Goal: Transaction & Acquisition: Purchase product/service

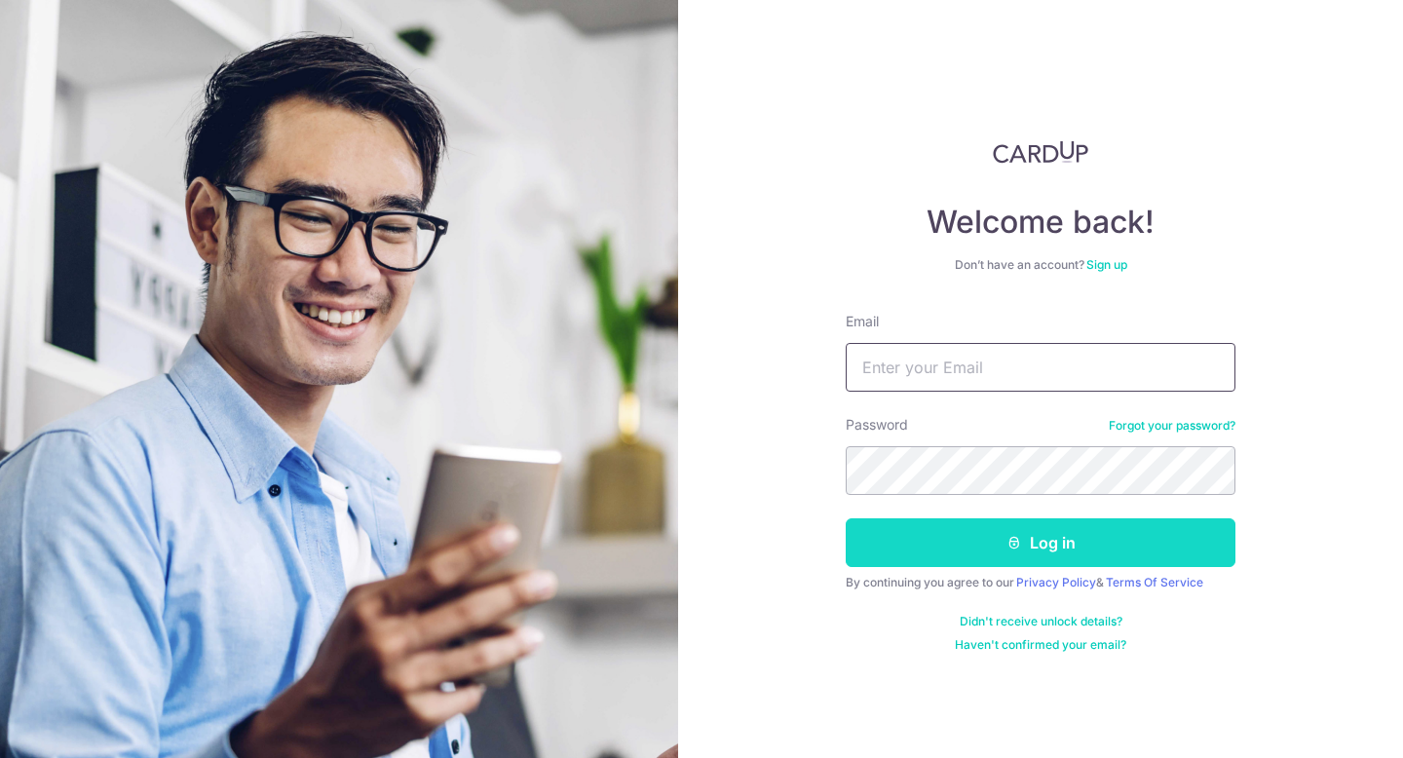
type input "[EMAIL_ADDRESS][DOMAIN_NAME]"
click at [1011, 555] on button "Log in" at bounding box center [1041, 542] width 390 height 49
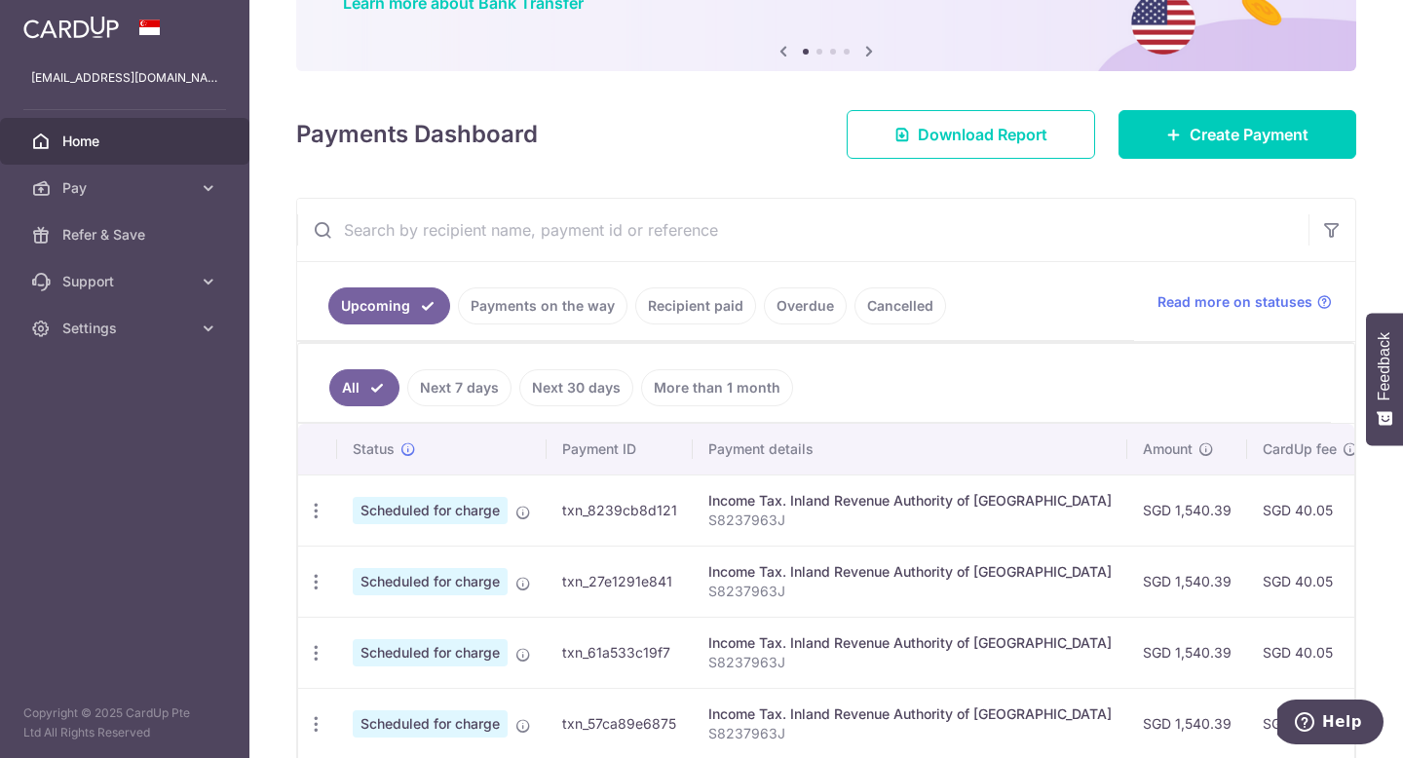
scroll to position [198, 0]
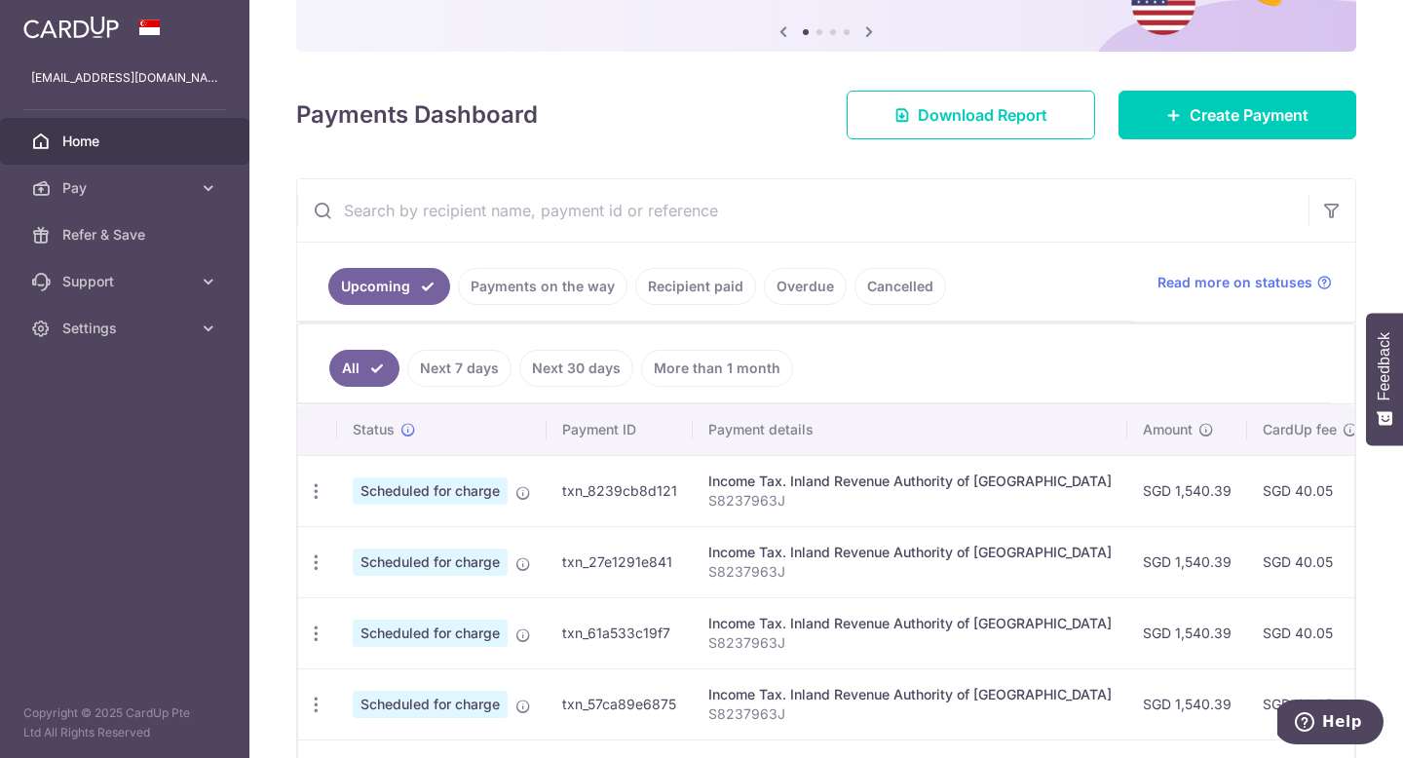
click at [992, 482] on div "Income Tax. Inland Revenue Authority of Singapore" at bounding box center [909, 481] width 403 height 19
drag, startPoint x: 1003, startPoint y: 447, endPoint x: 884, endPoint y: 417, distance: 122.6
click at [883, 417] on th "Payment details" at bounding box center [910, 429] width 435 height 51
drag, startPoint x: 964, startPoint y: 345, endPoint x: 1020, endPoint y: 345, distance: 56.5
click at [1021, 345] on ul "All Next 7 days Next 30 days More than 1 month" at bounding box center [814, 363] width 1033 height 79
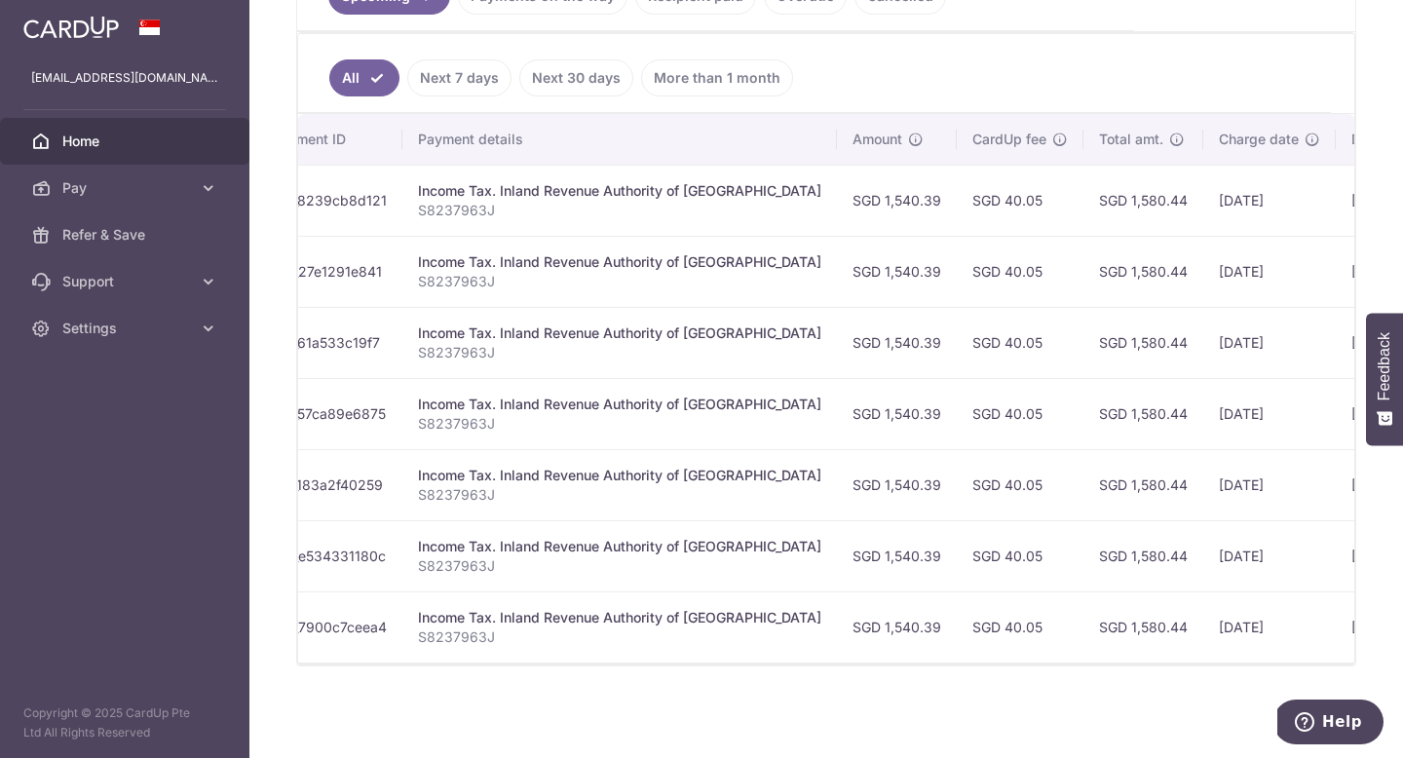
scroll to position [0, 0]
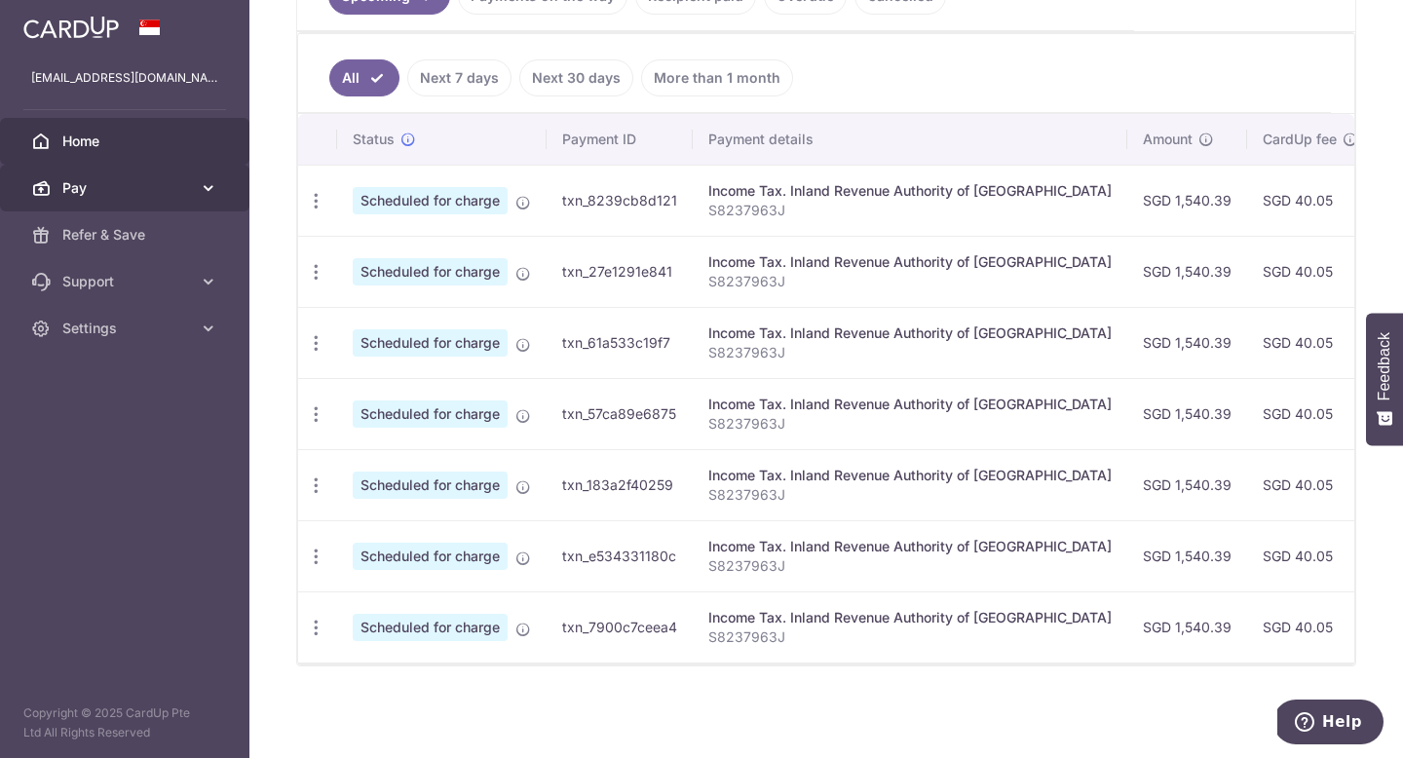
click at [153, 186] on span "Pay" at bounding box center [126, 187] width 129 height 19
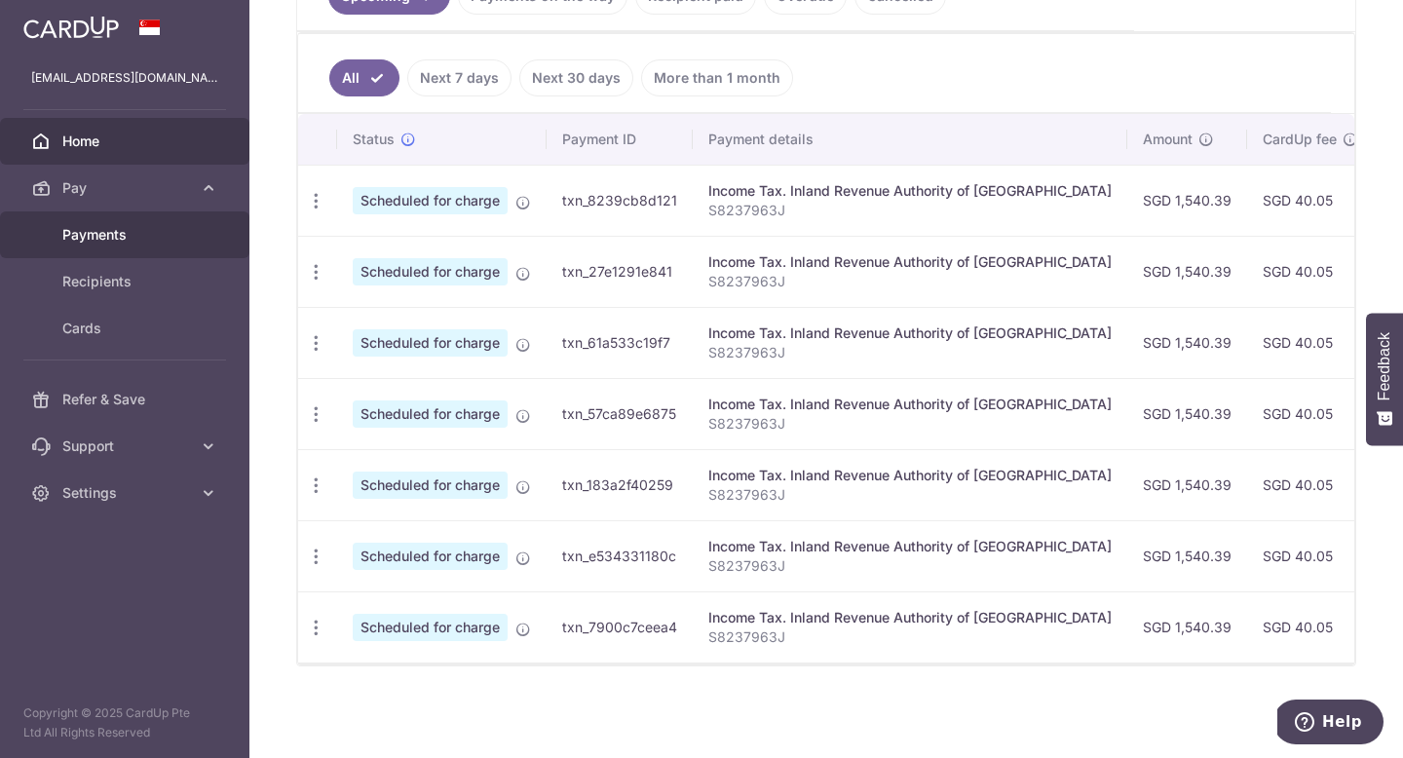
click at [80, 240] on span "Payments" at bounding box center [126, 234] width 129 height 19
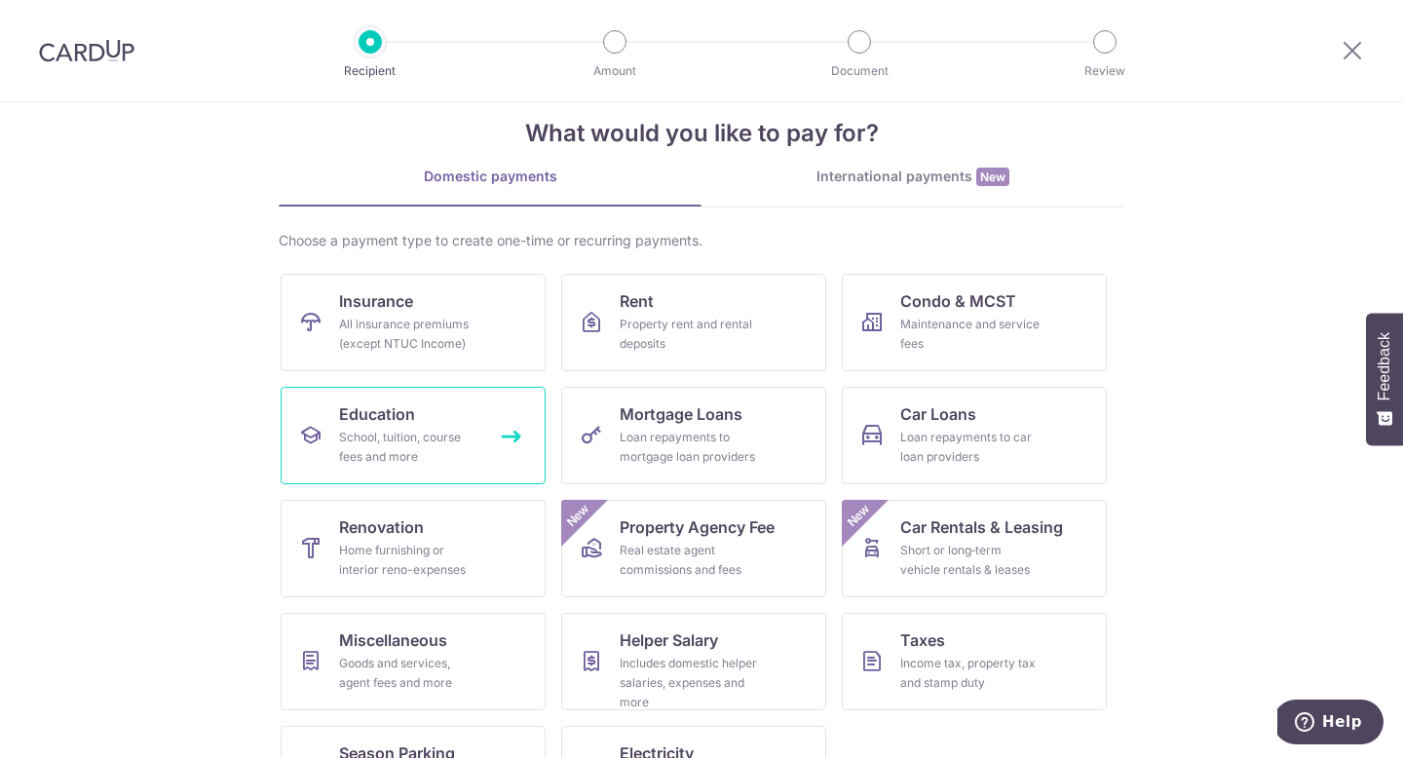
scroll to position [114, 0]
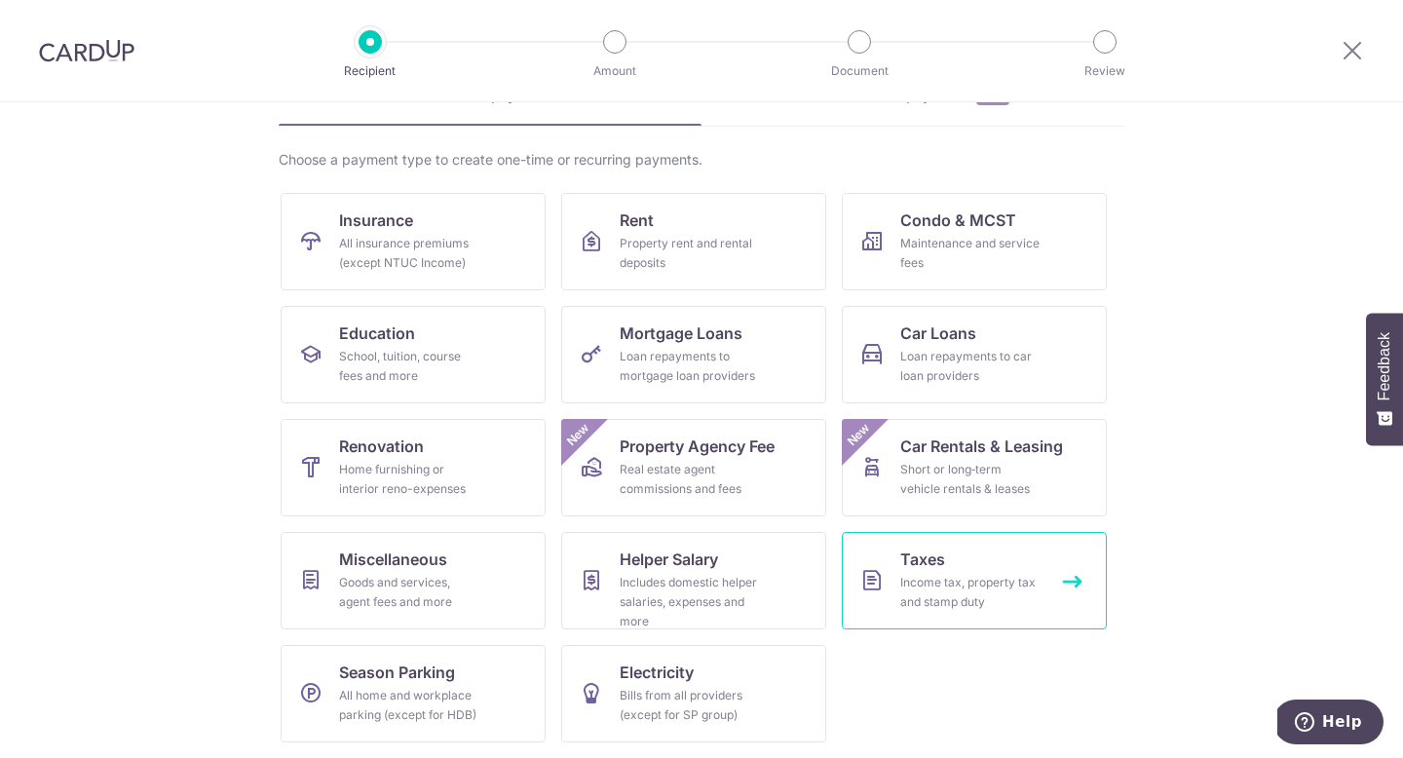
click at [930, 575] on div "Income tax, property tax and stamp duty" at bounding box center [970, 592] width 140 height 39
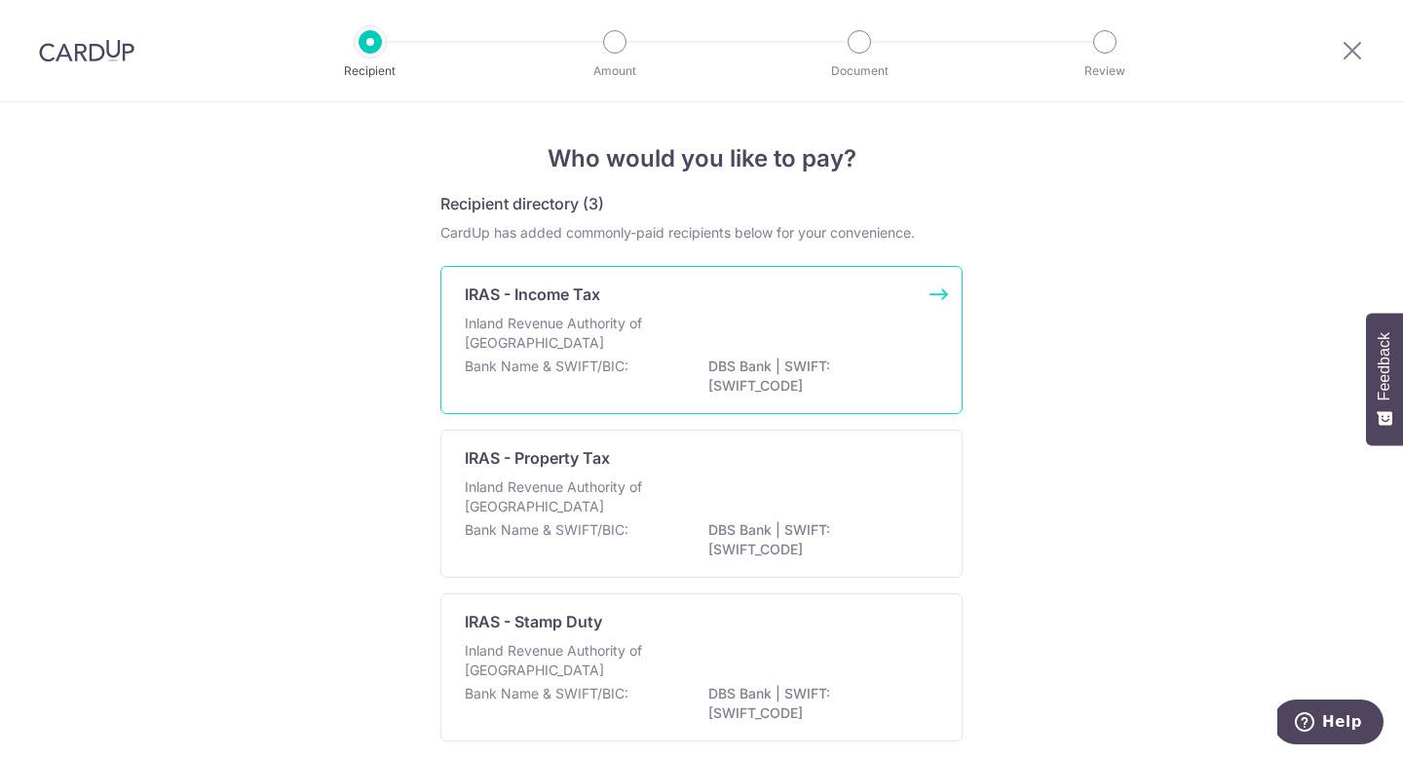
click at [679, 344] on div "Inland Revenue Authority of Singapore" at bounding box center [702, 335] width 474 height 43
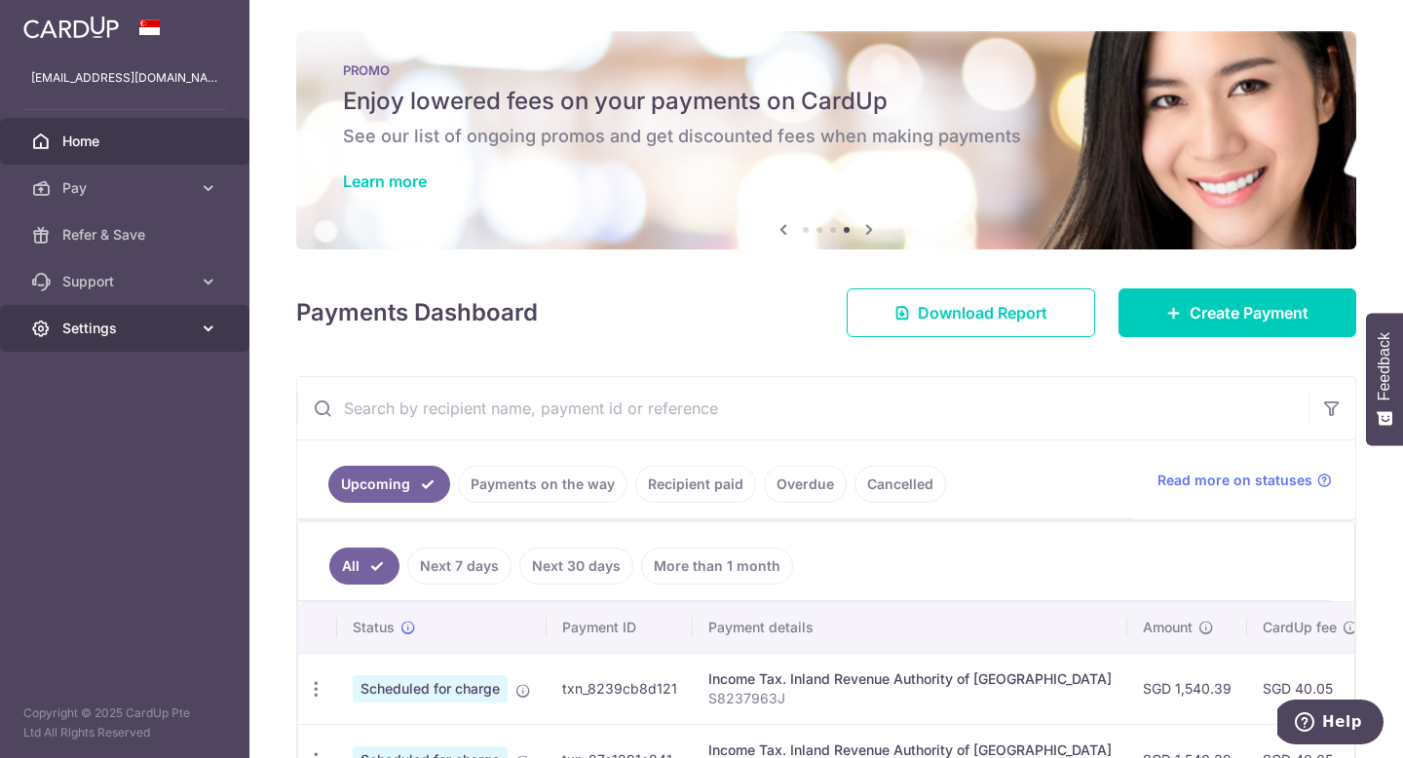
click at [91, 328] on span "Settings" at bounding box center [126, 328] width 129 height 19
click at [497, 349] on div "× Pause Schedule Pause all future payments in this series Pause just this one p…" at bounding box center [826, 379] width 1154 height 758
click at [84, 31] on img at bounding box center [70, 27] width 95 height 23
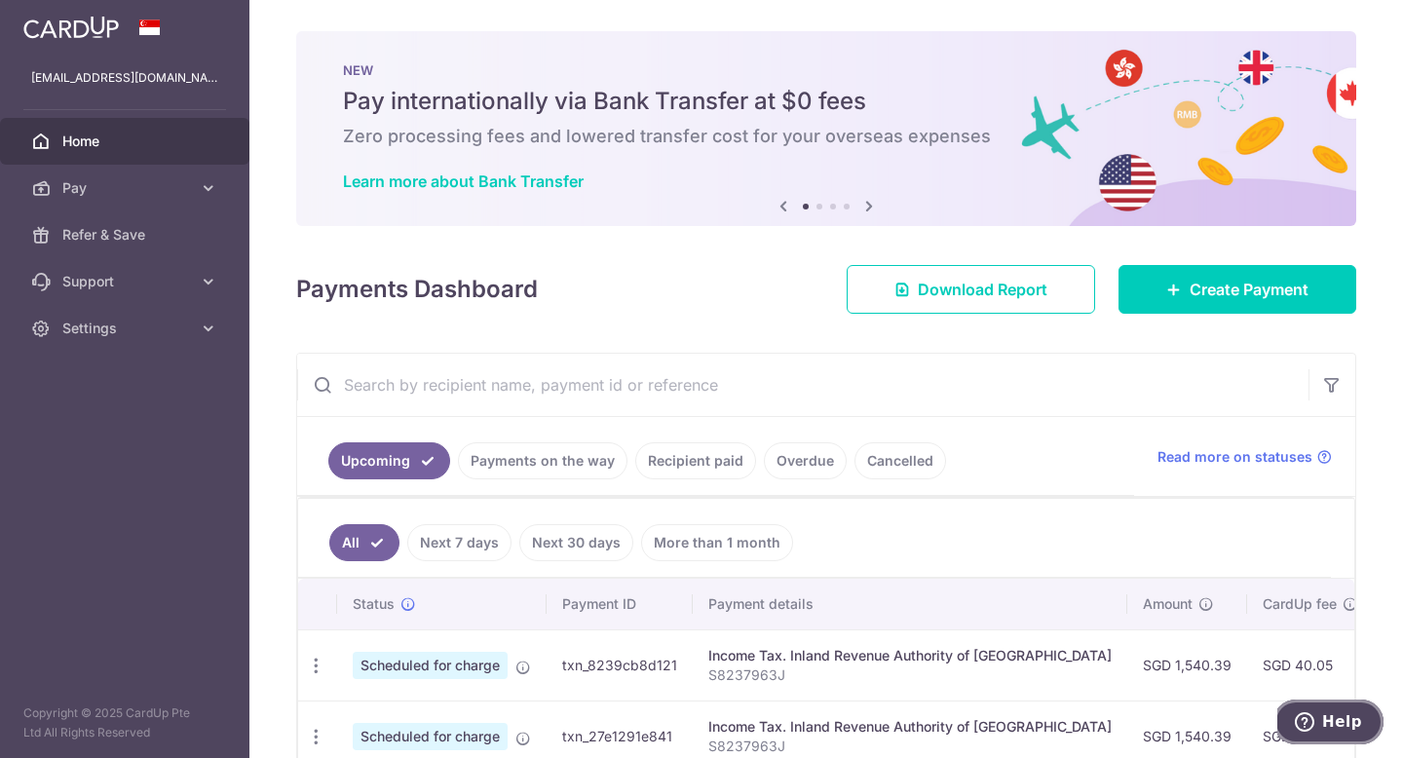
click at [1335, 717] on span "Help" at bounding box center [1342, 722] width 40 height 18
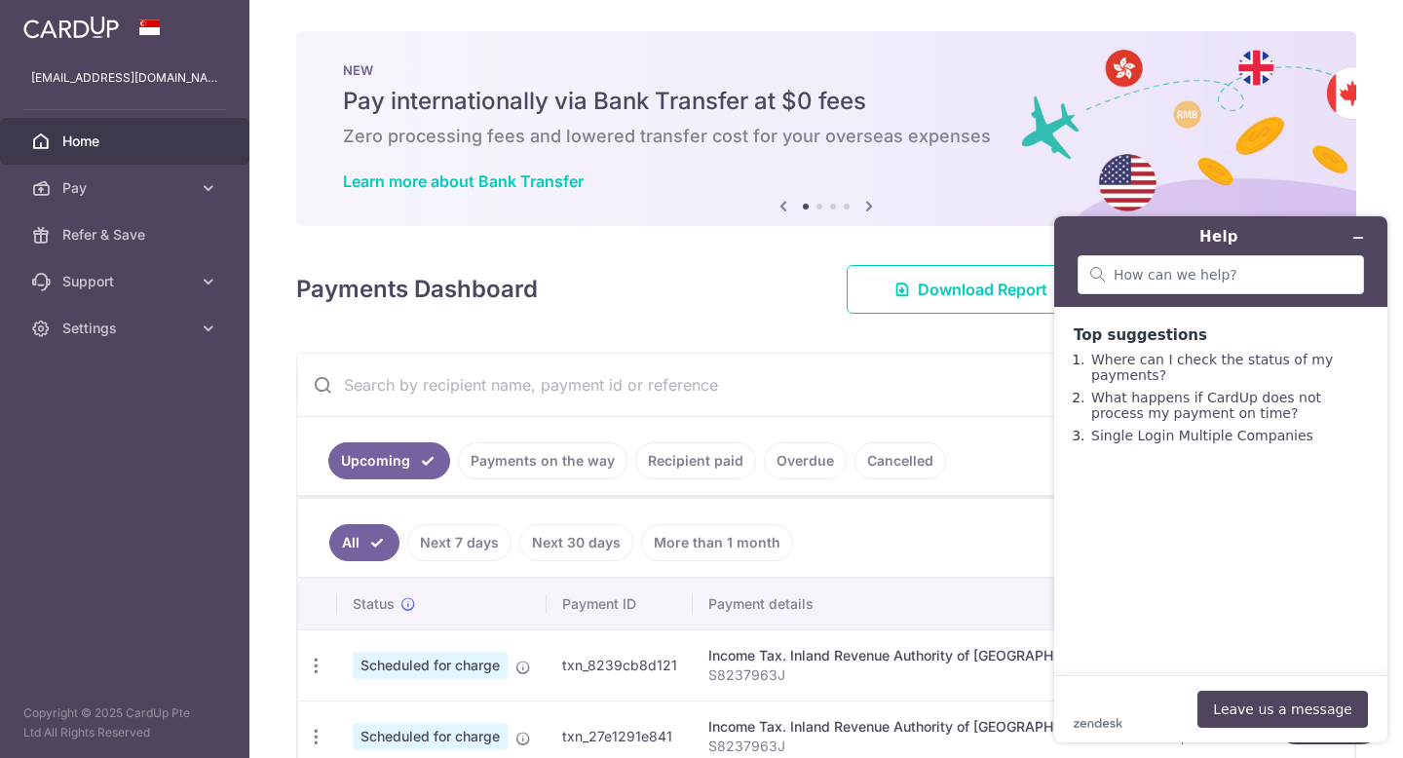
click at [734, 264] on div "Payments Dashboard Download Report Create Payment" at bounding box center [826, 285] width 1060 height 57
click at [1364, 238] on icon "Minimise widget" at bounding box center [1358, 238] width 14 height 14
